Goal: Check status: Check status

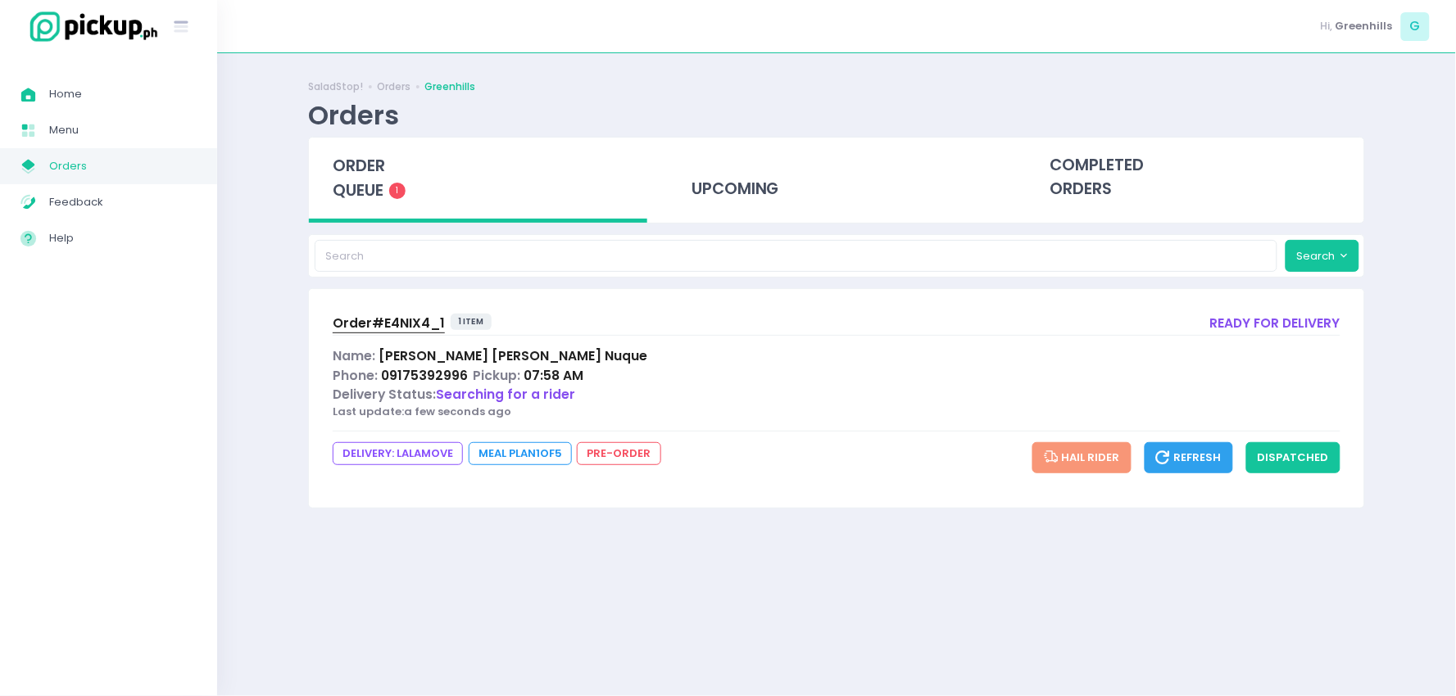
click at [414, 303] on div "Order# E4NIX4_1 1 item ready for delivery Name: [PERSON_NAME] Phone: 0917539299…" at bounding box center [836, 398] width 1055 height 219
click at [406, 320] on span "Order# E4NIX4_1" at bounding box center [389, 323] width 112 height 17
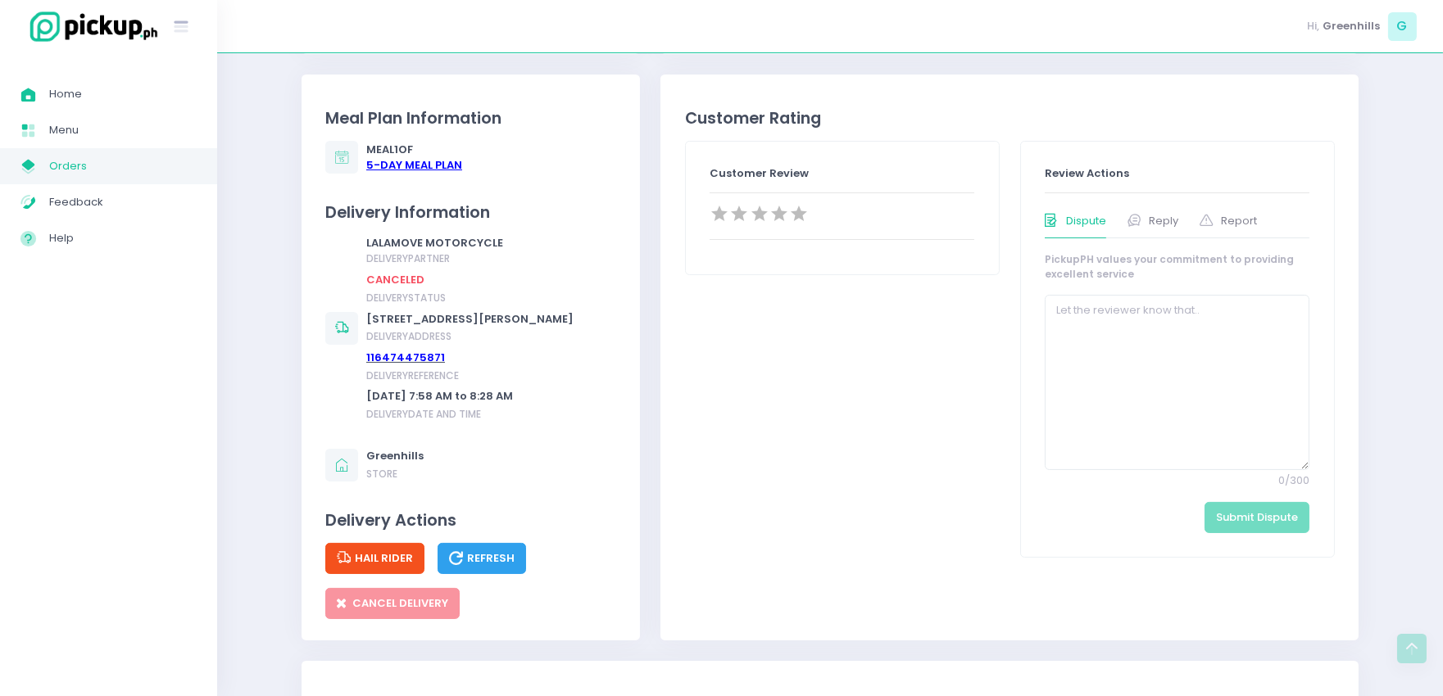
scroll to position [728, 0]
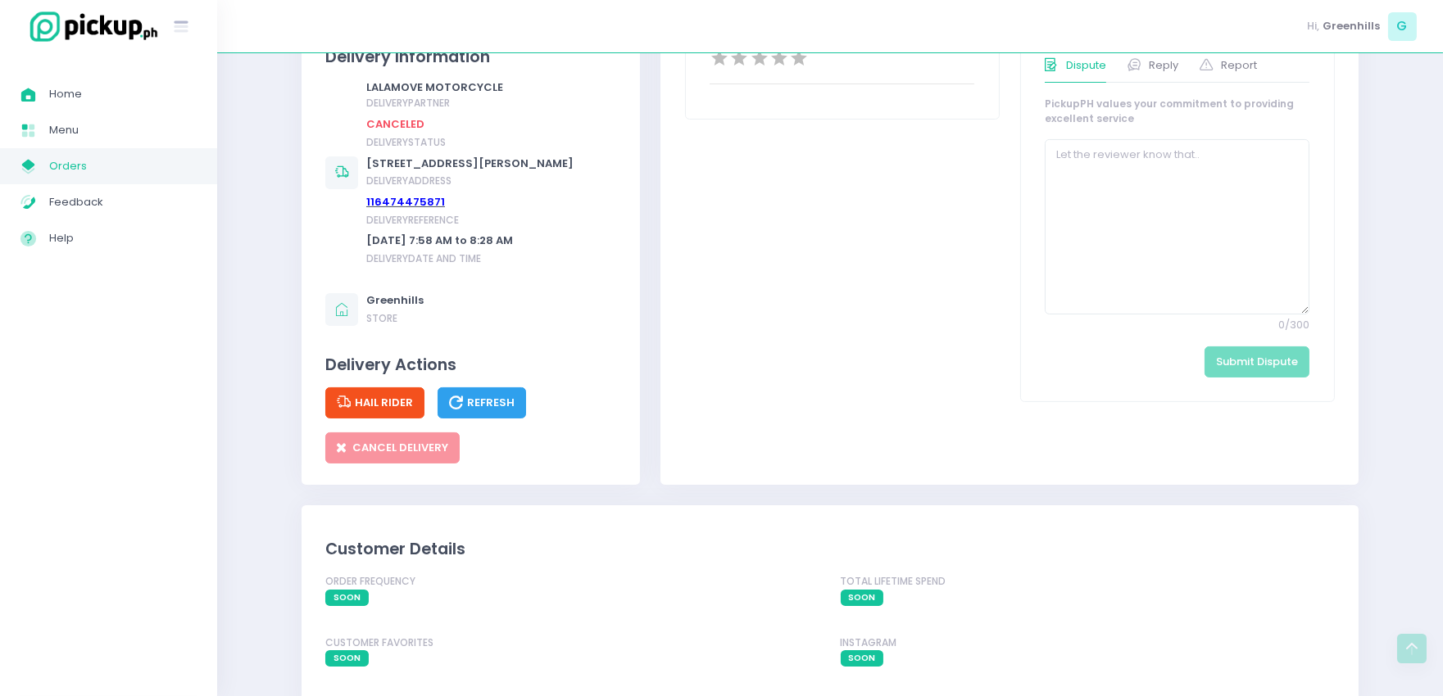
drag, startPoint x: 524, startPoint y: 178, endPoint x: 366, endPoint y: 162, distance: 158.9
click at [366, 162] on div "[STREET_ADDRESS][PERSON_NAME]" at bounding box center [469, 164] width 207 height 16
copy div "[STREET_ADDRESS][PERSON_NAME]"
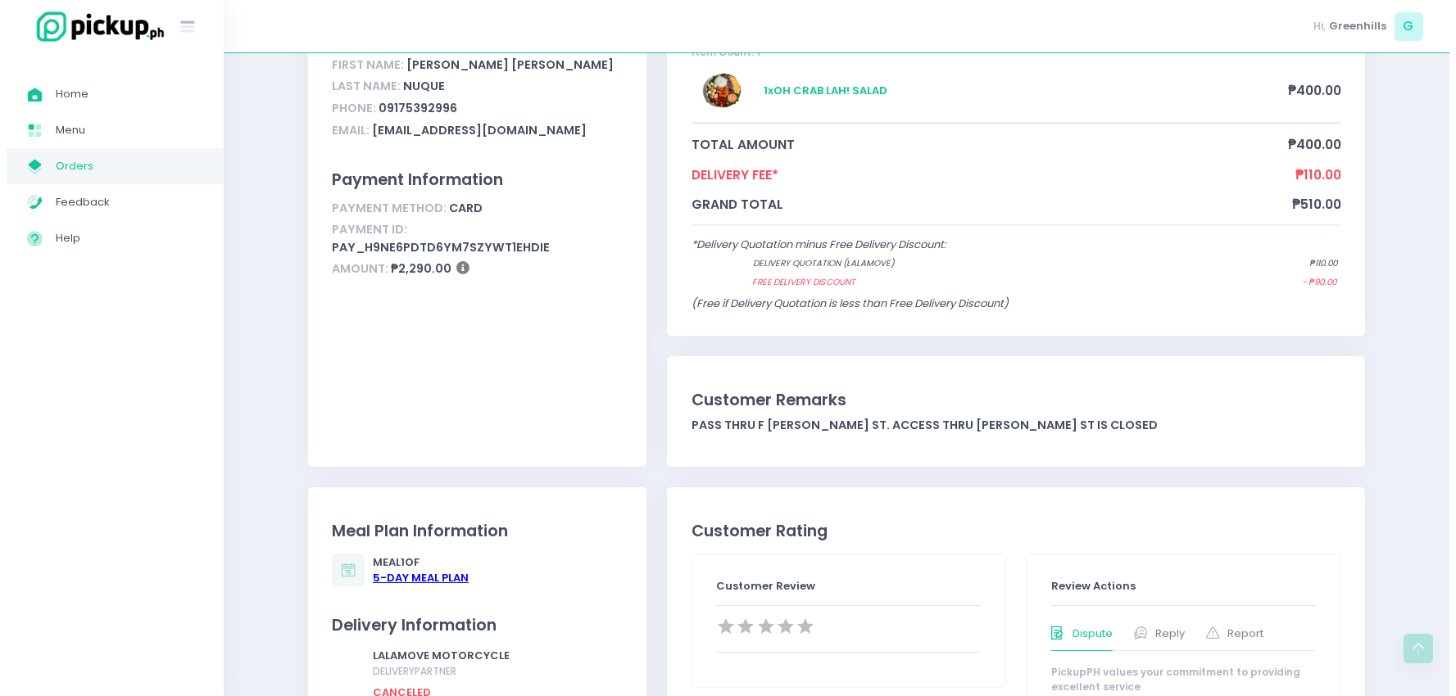
scroll to position [0, 0]
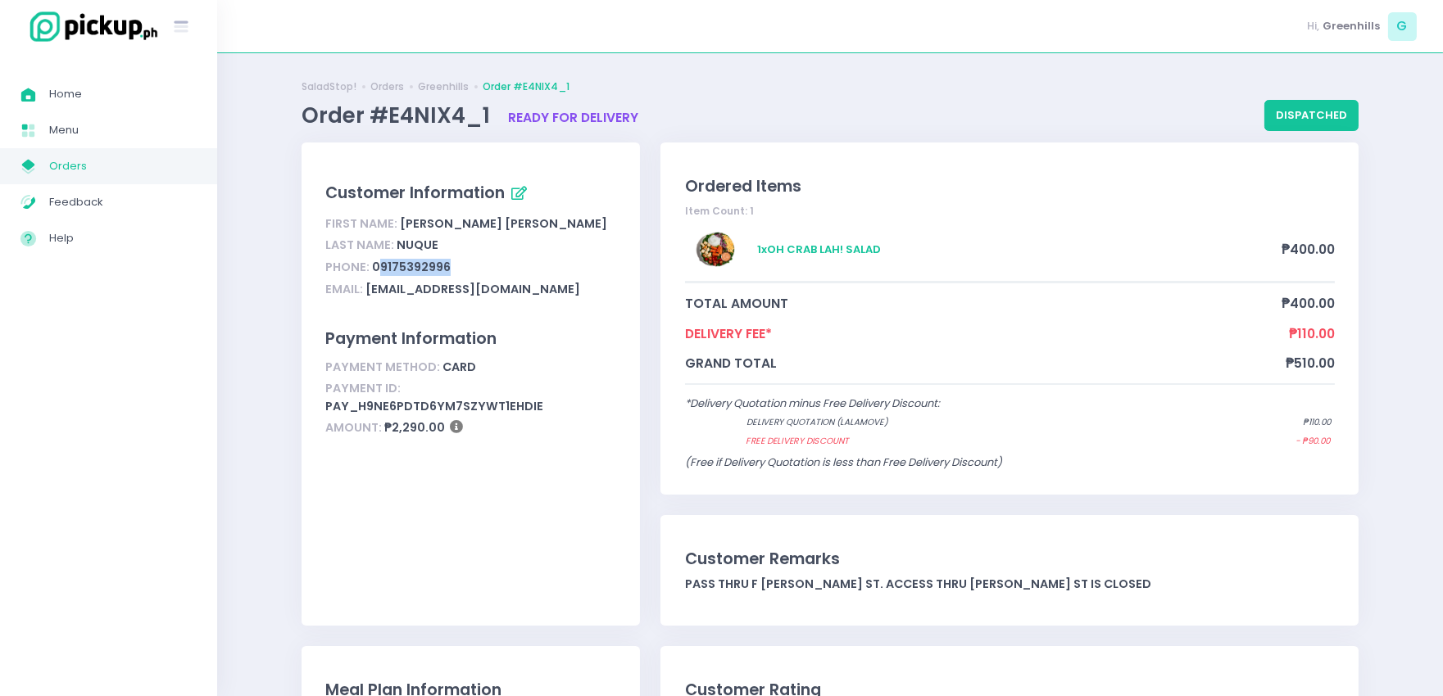
drag, startPoint x: 465, startPoint y: 270, endPoint x: 380, endPoint y: 265, distance: 84.5
click at [380, 265] on div "Phone: 09175392996" at bounding box center [470, 267] width 291 height 22
copy div "9175392996"
click at [1309, 111] on button "dispatched" at bounding box center [1311, 115] width 94 height 31
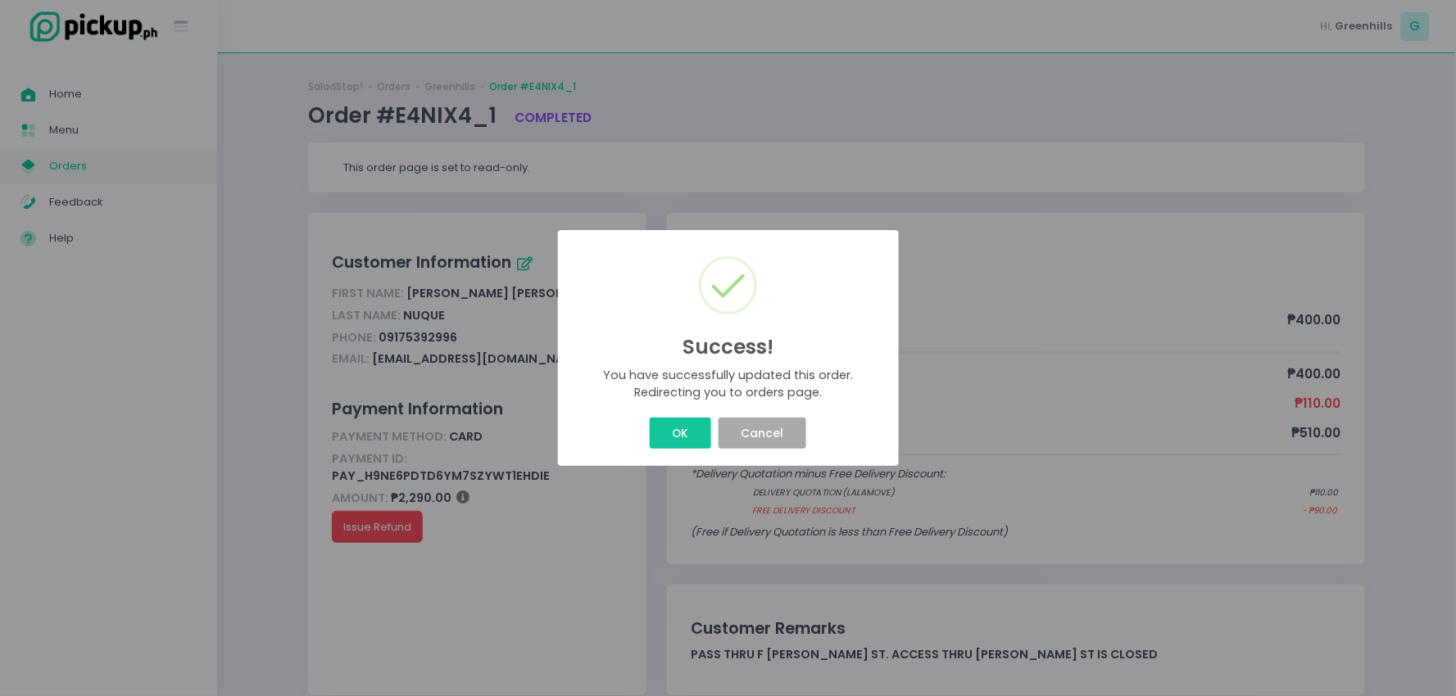
drag, startPoint x: 667, startPoint y: 424, endPoint x: 746, endPoint y: 398, distance: 83.4
click at [678, 423] on button "OK" at bounding box center [680, 433] width 61 height 31
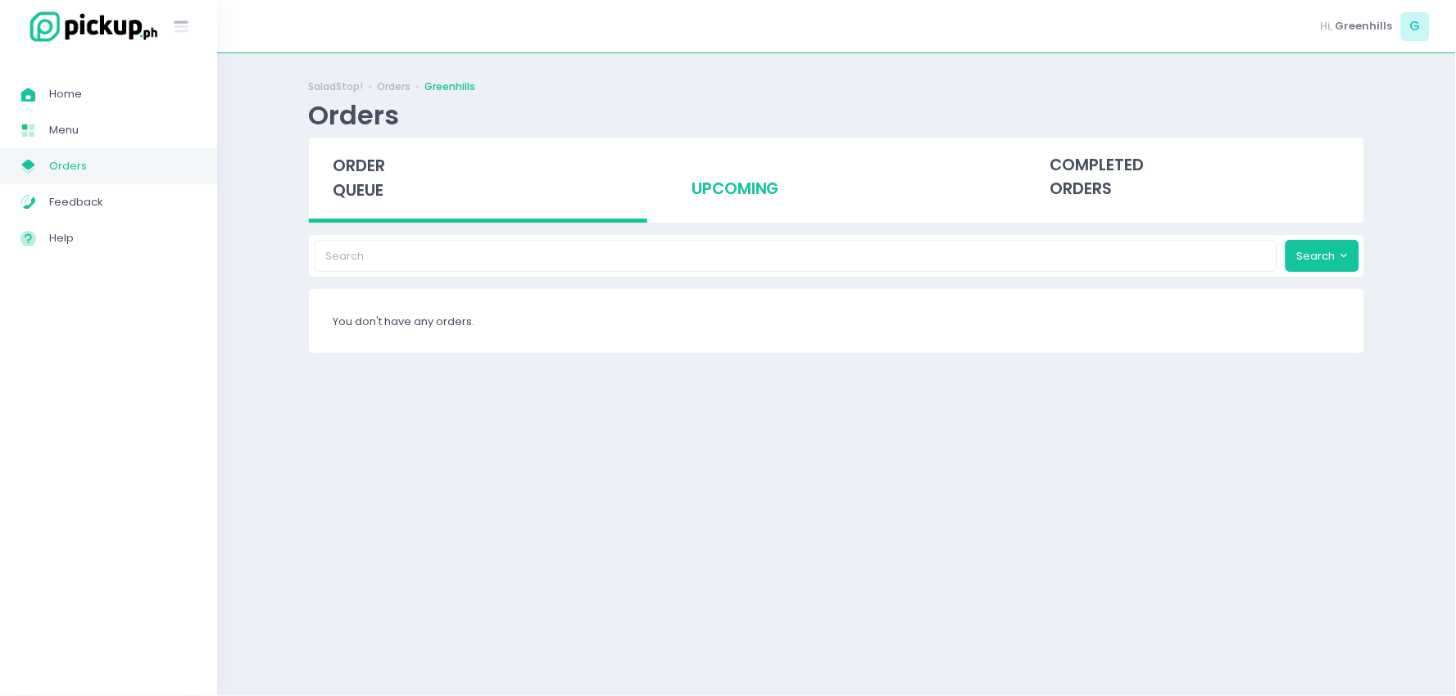
click at [703, 187] on div "upcoming" at bounding box center [837, 178] width 338 height 80
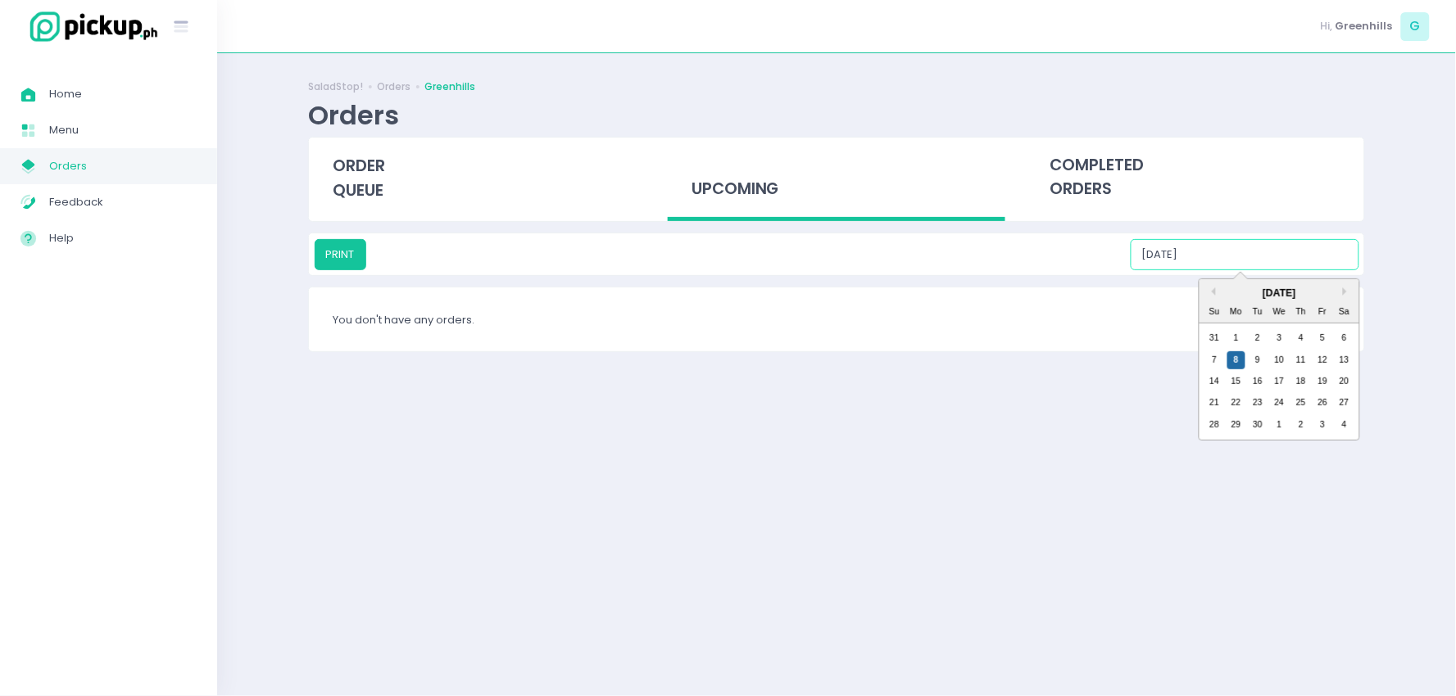
click at [1234, 256] on input "[DATE]" at bounding box center [1245, 254] width 229 height 31
click at [1327, 363] on div "12" at bounding box center [1322, 361] width 18 height 18
type input "[DATE]"
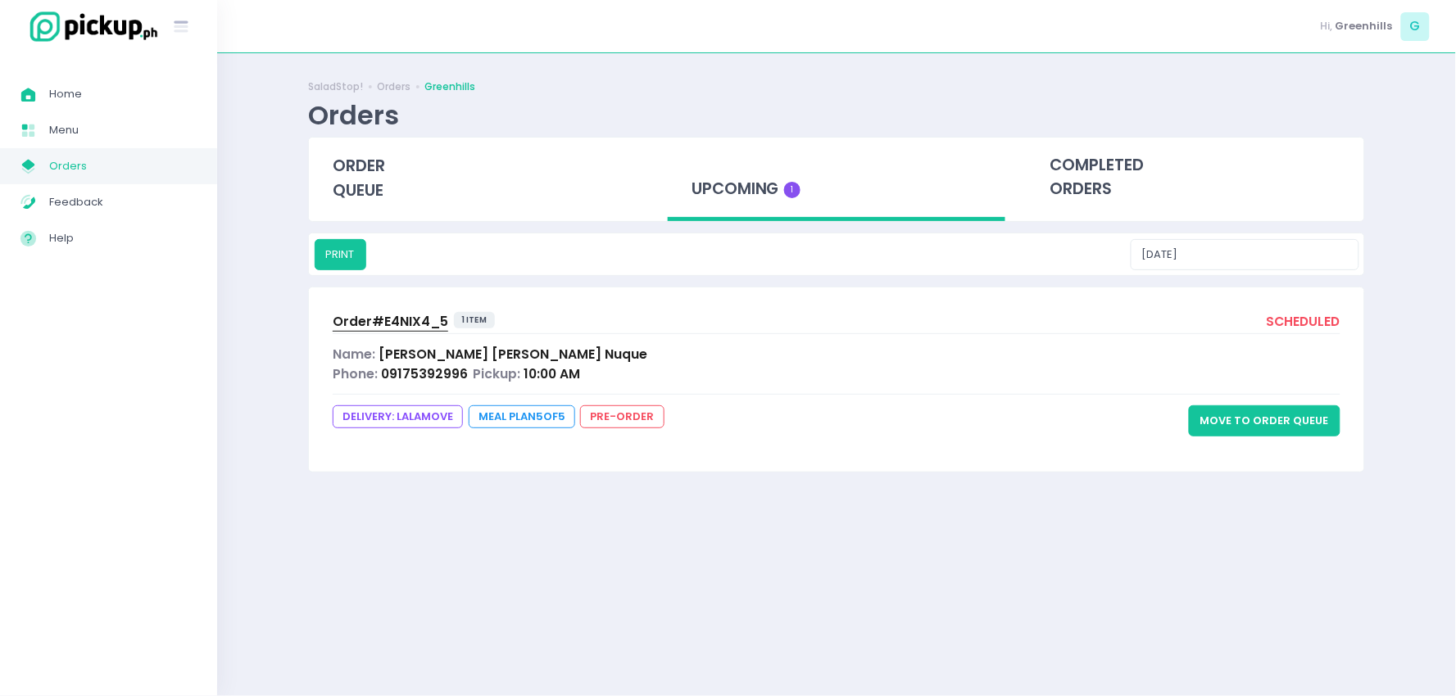
click at [420, 323] on span "Order# E4NIX4_5" at bounding box center [391, 321] width 116 height 17
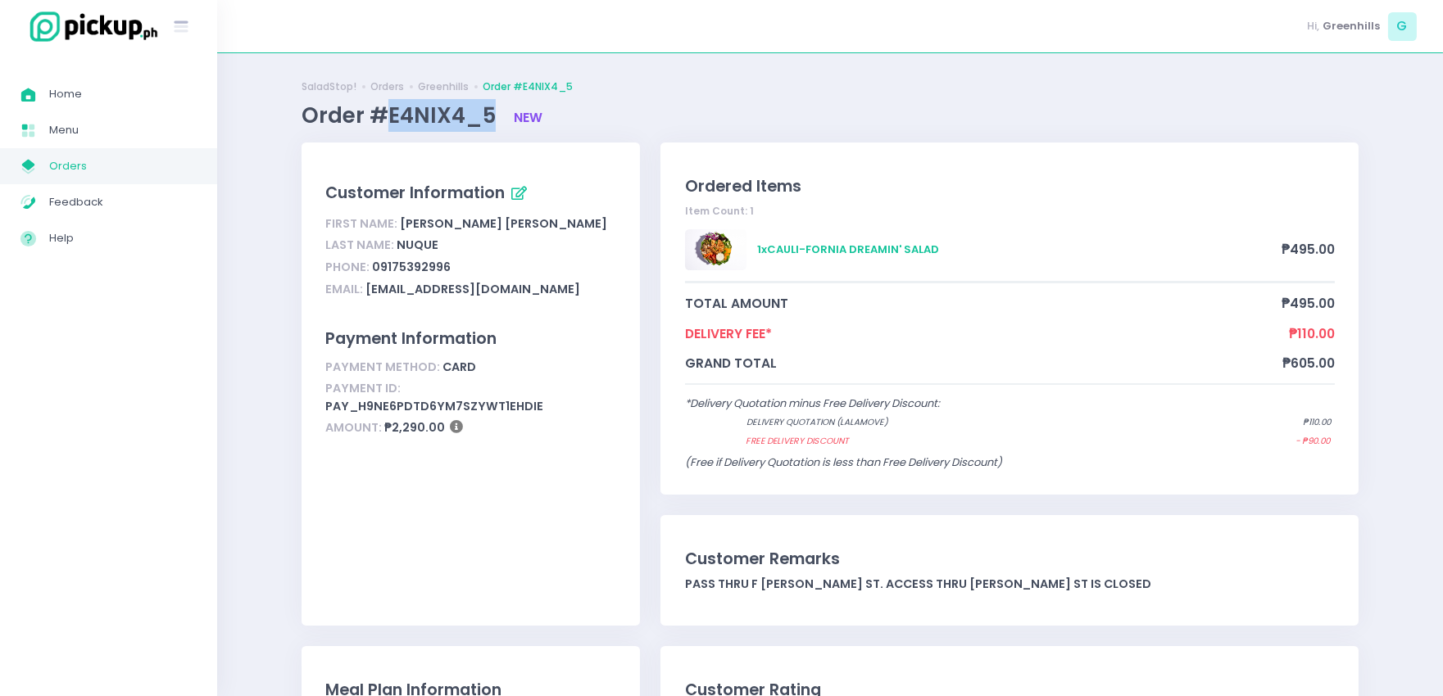
drag, startPoint x: 488, startPoint y: 125, endPoint x: 389, endPoint y: 110, distance: 100.2
click at [389, 110] on span "Order #E4NIX4_5" at bounding box center [401, 115] width 199 height 29
copy span "E4NIX4_5"
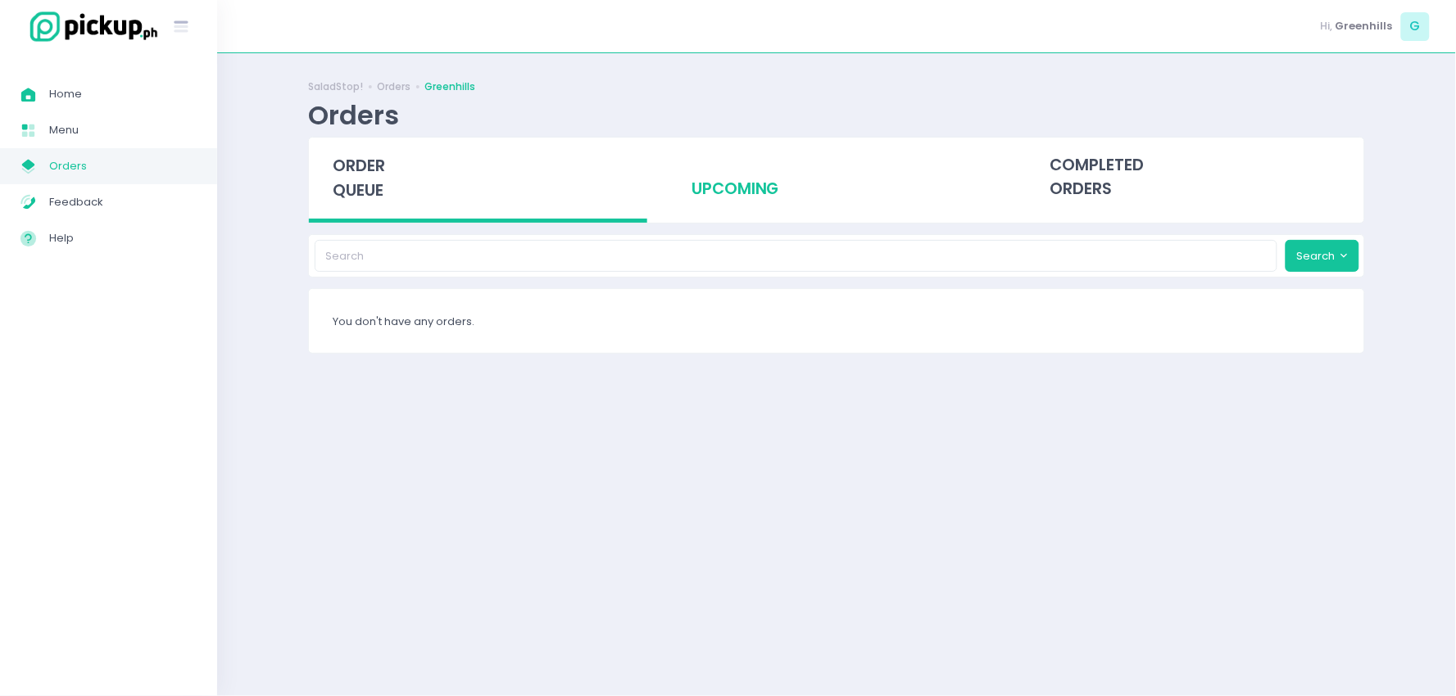
click at [732, 184] on div "upcoming" at bounding box center [837, 178] width 338 height 80
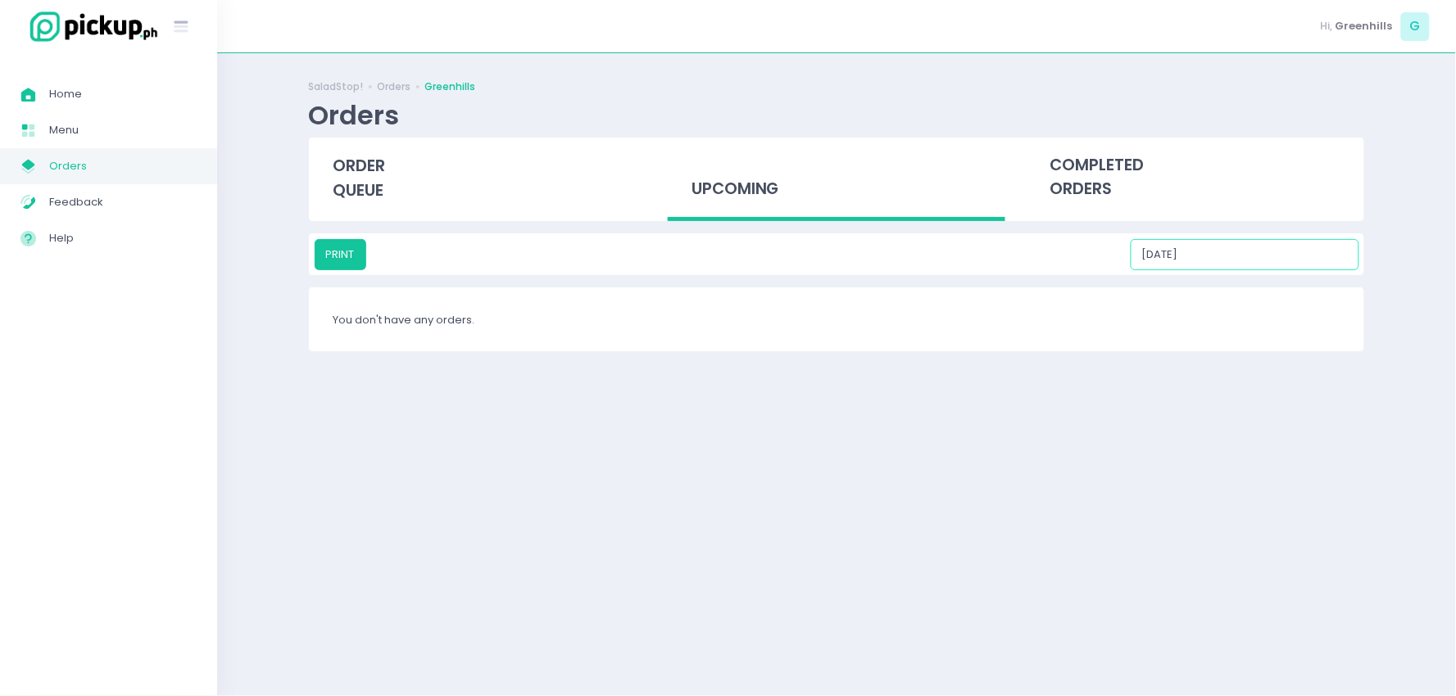
click at [1238, 259] on input "[DATE]" at bounding box center [1245, 254] width 229 height 31
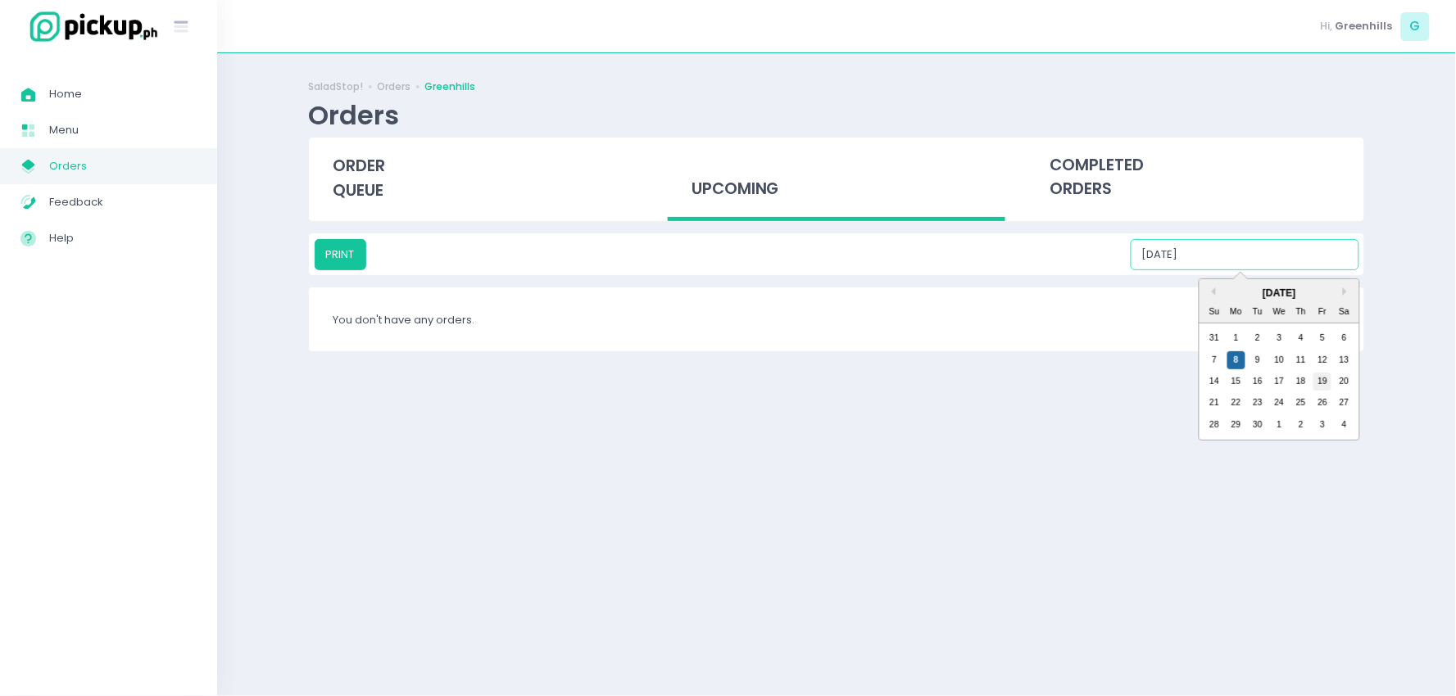
click at [1320, 379] on div "19" at bounding box center [1322, 382] width 18 height 18
type input "[DATE]"
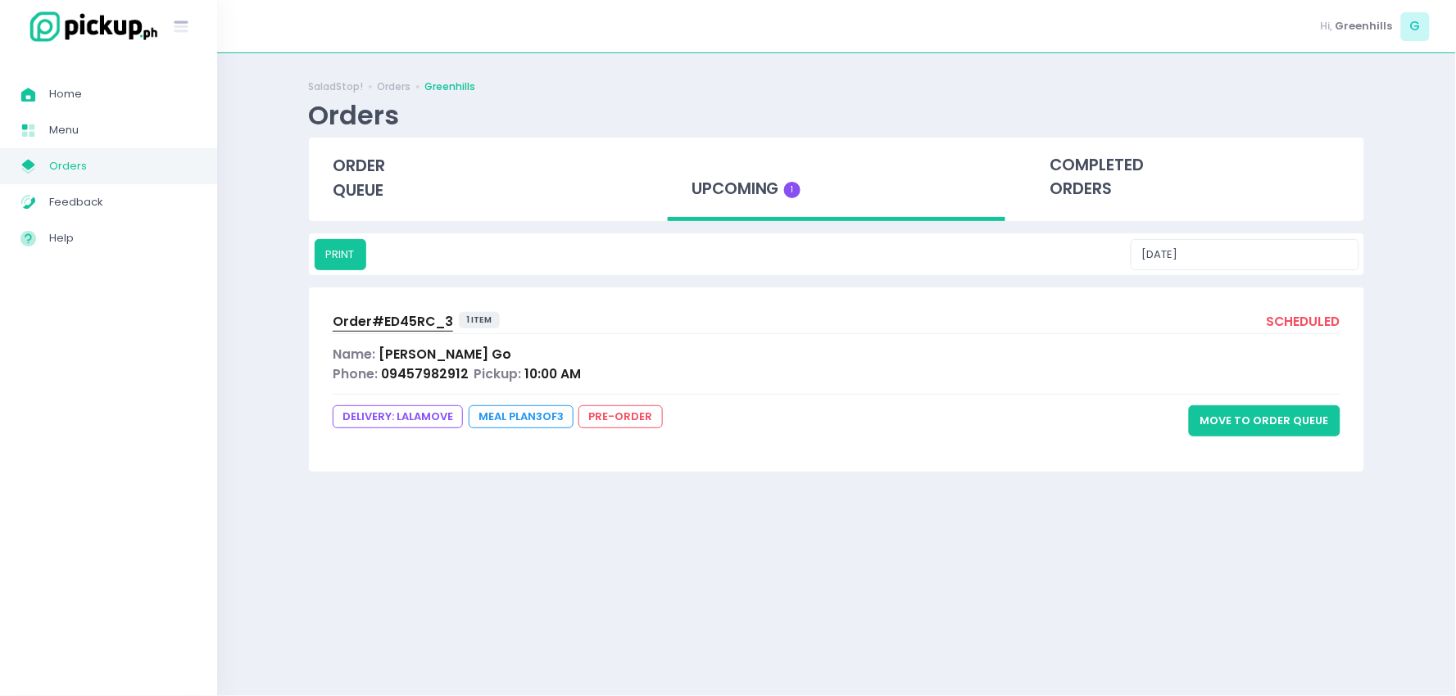
click at [398, 315] on span "Order# ED45RC_3" at bounding box center [393, 321] width 120 height 17
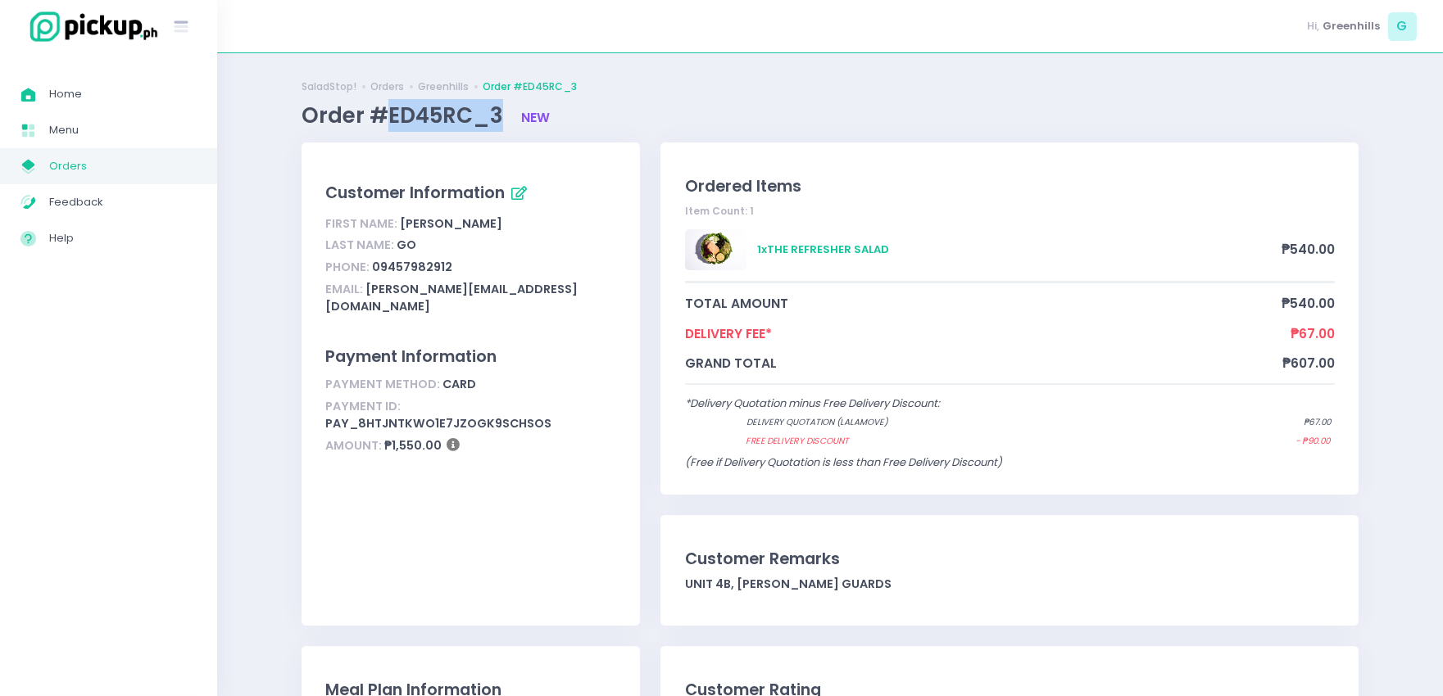
drag, startPoint x: 501, startPoint y: 111, endPoint x: 389, endPoint y: 121, distance: 112.7
click at [389, 121] on span "Order #ED45RC_3" at bounding box center [405, 115] width 206 height 29
copy span "ED45RC_3"
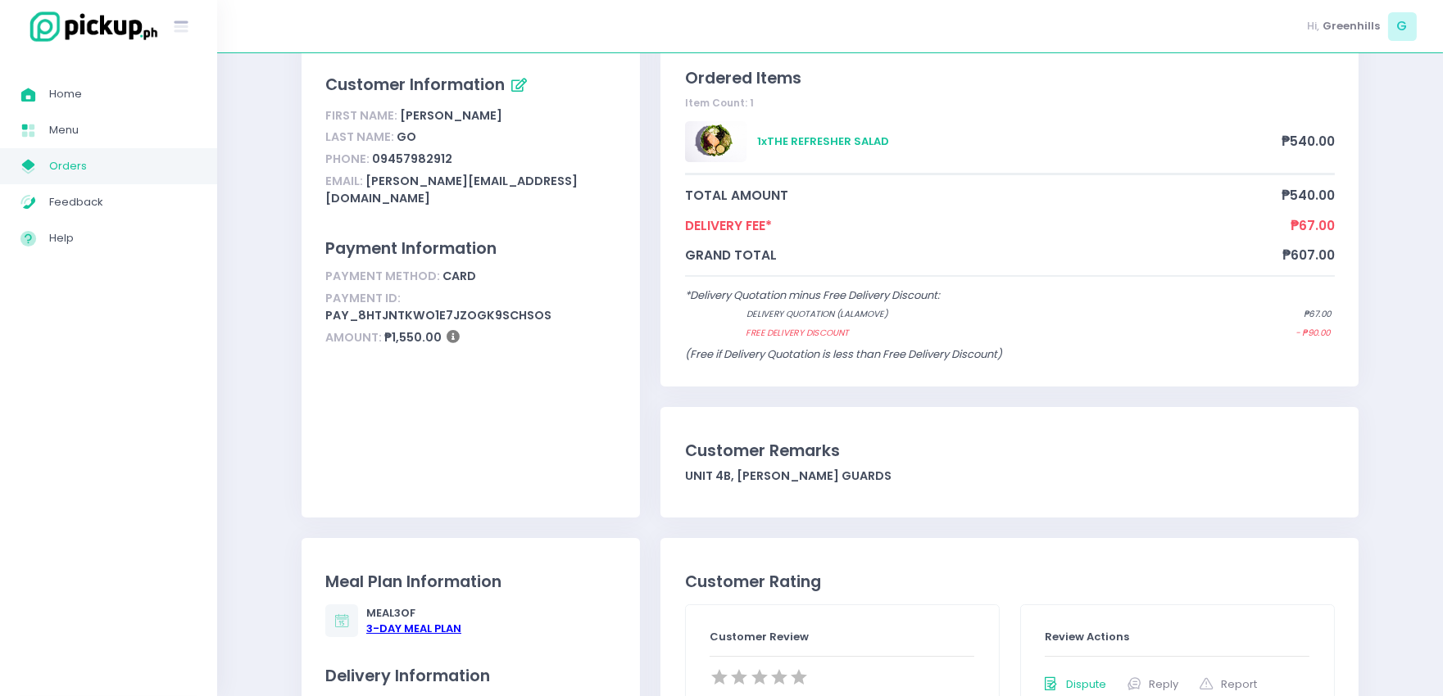
scroll to position [91, 0]
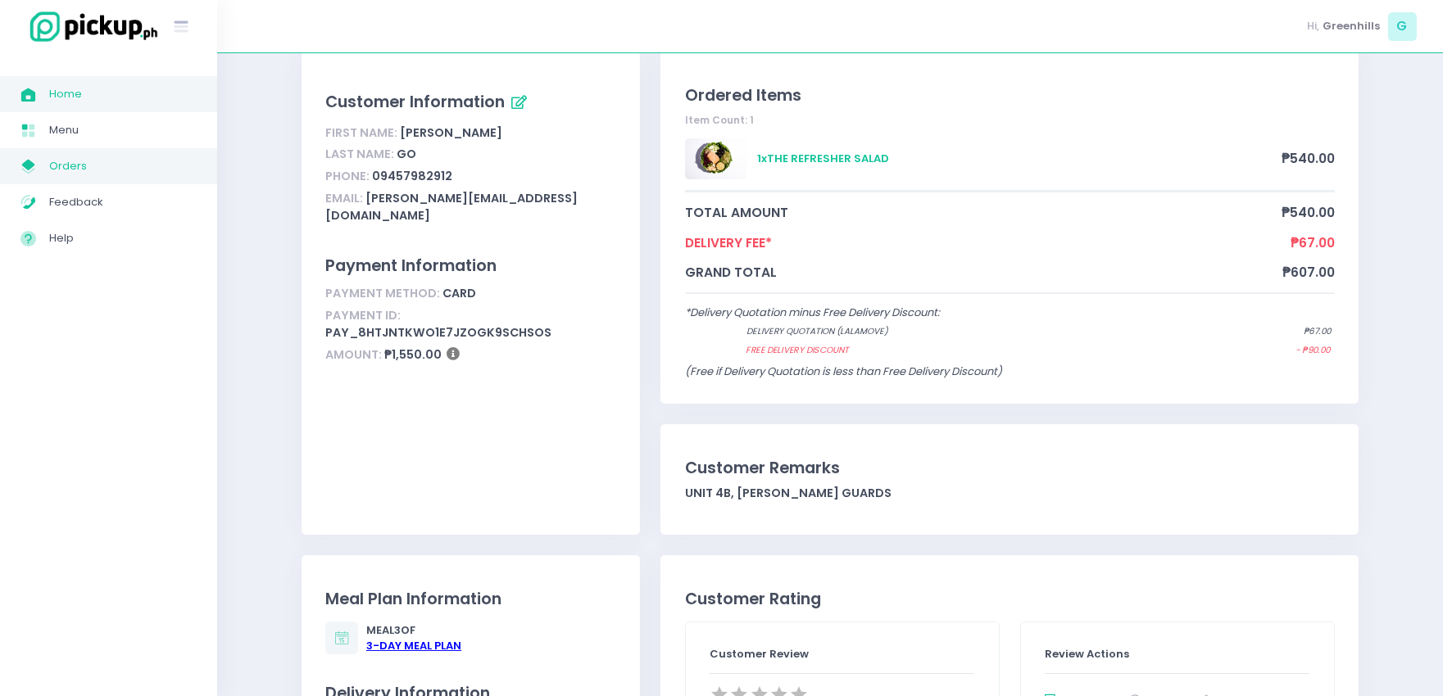
click at [84, 88] on span "Home" at bounding box center [122, 94] width 147 height 21
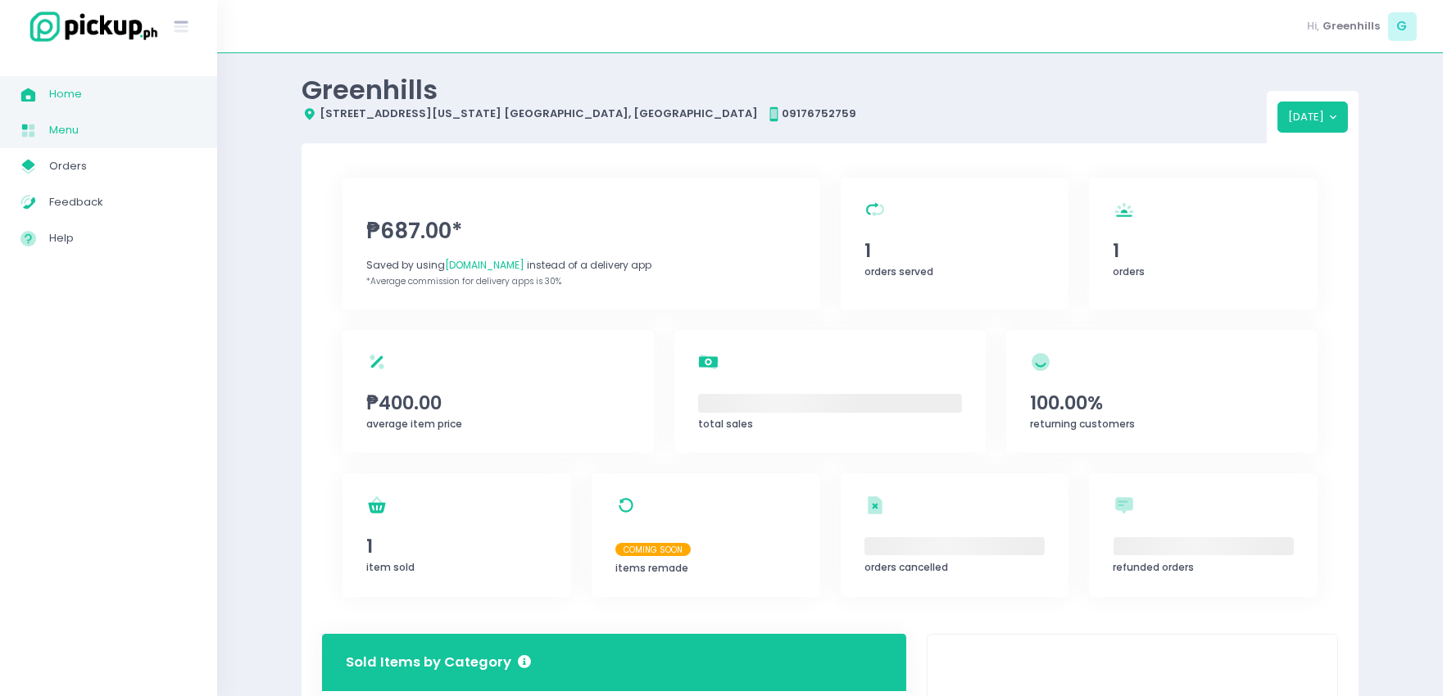
click at [83, 134] on span "Menu" at bounding box center [122, 130] width 147 height 21
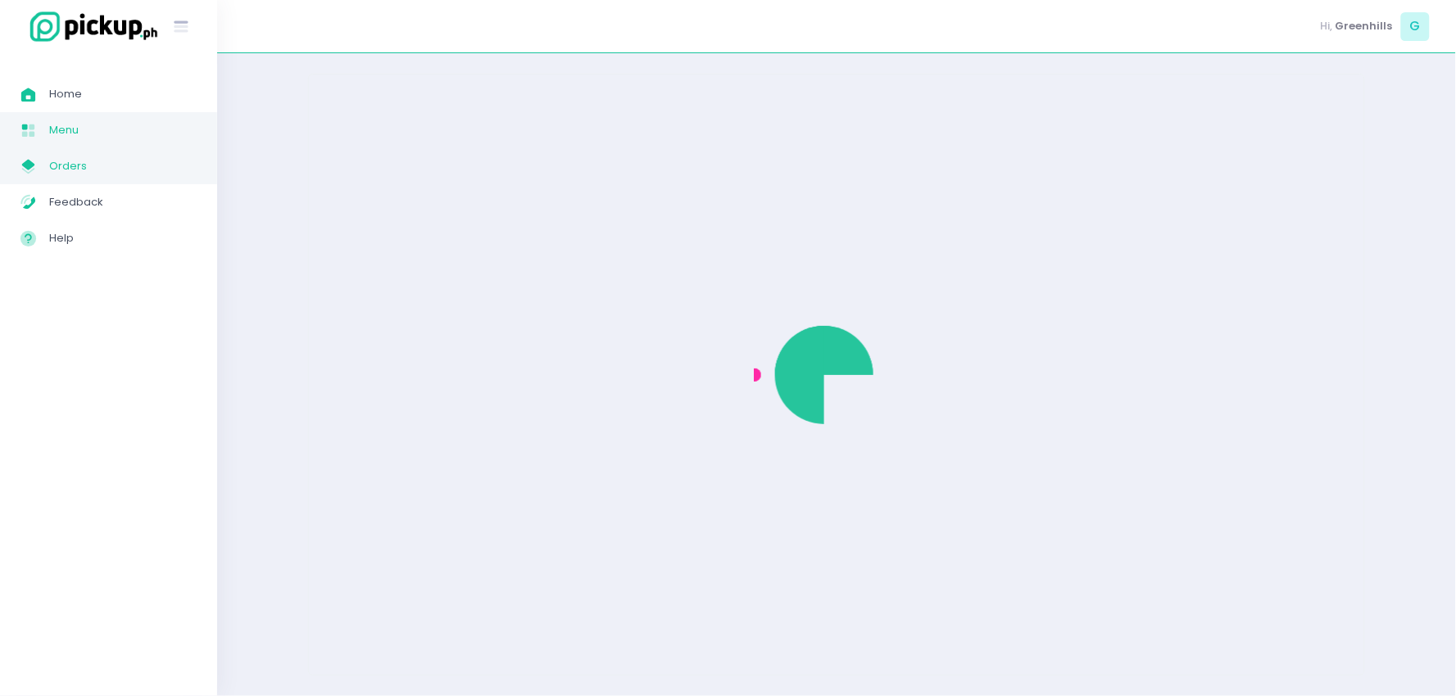
click at [91, 177] on link "My Store Created with Sketch. Orders" at bounding box center [108, 166] width 217 height 36
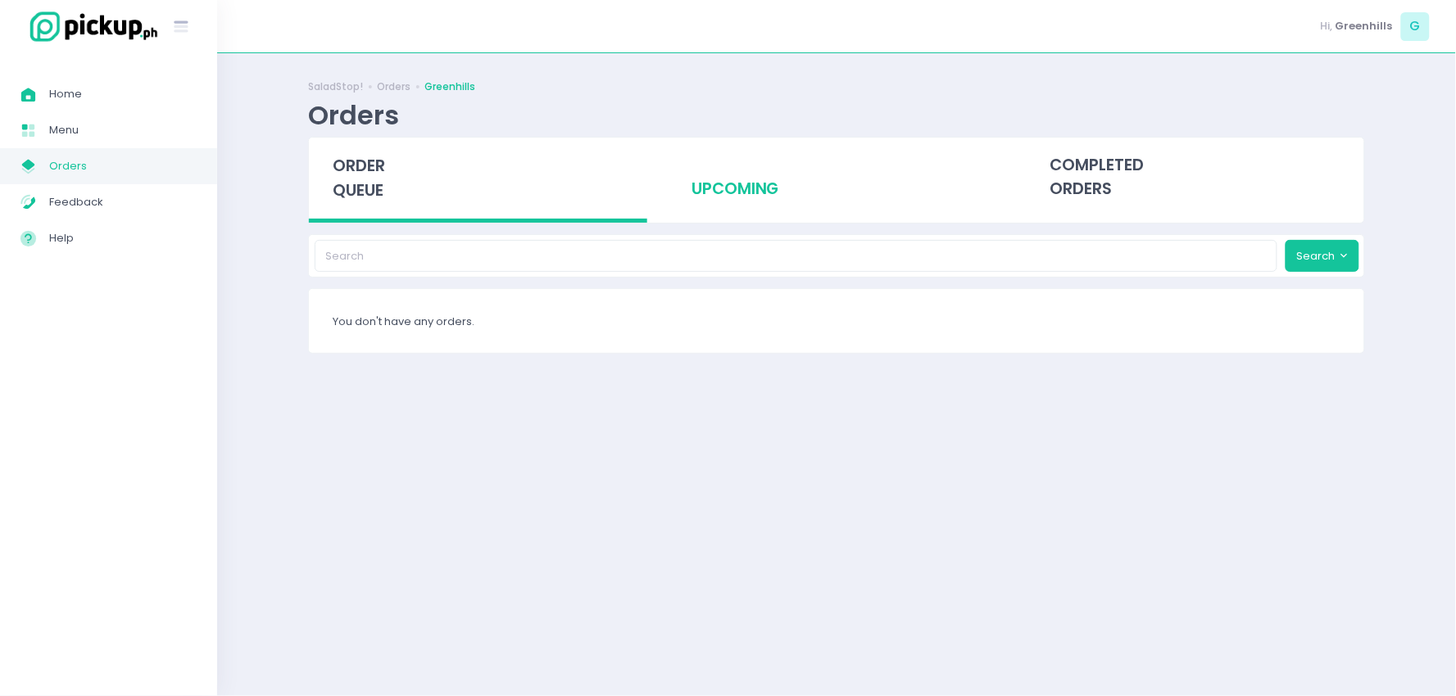
click at [751, 193] on div "upcoming" at bounding box center [837, 178] width 338 height 80
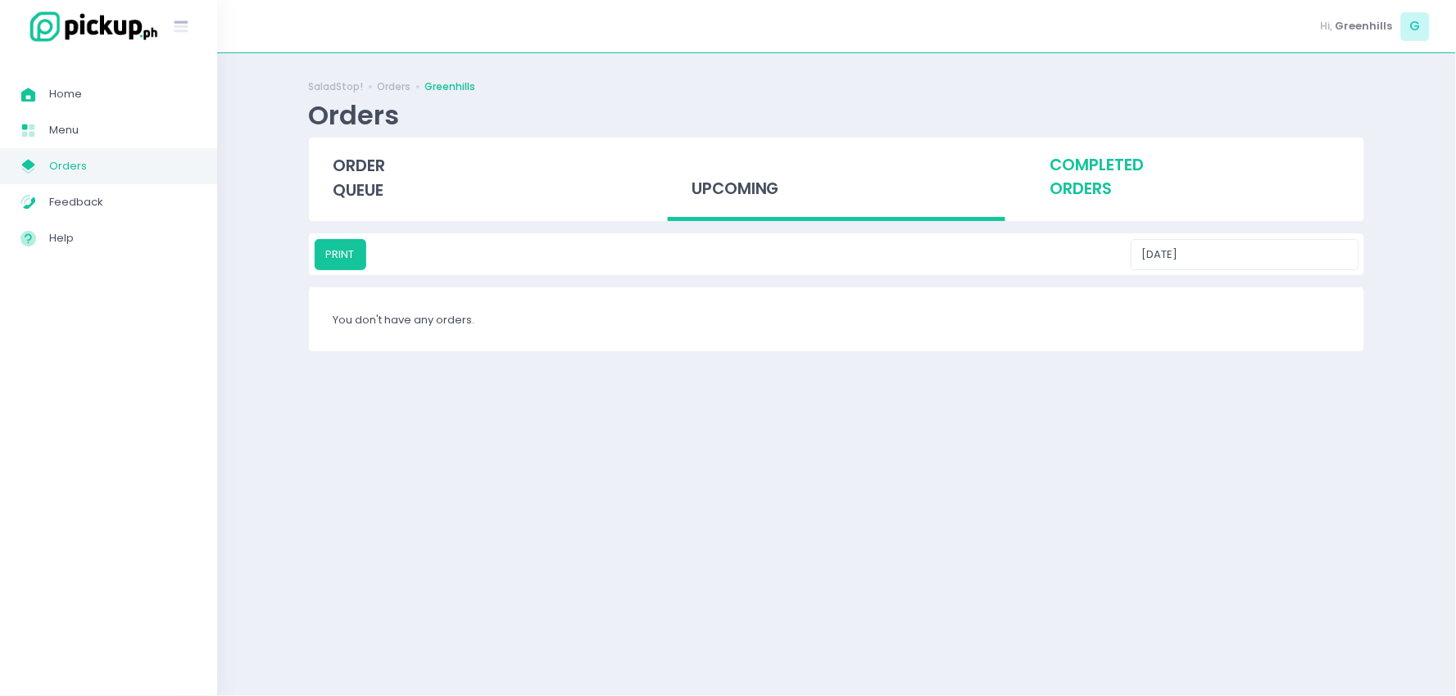
click at [1118, 188] on div "completed orders" at bounding box center [1195, 178] width 338 height 80
